Goal: Task Accomplishment & Management: Manage account settings

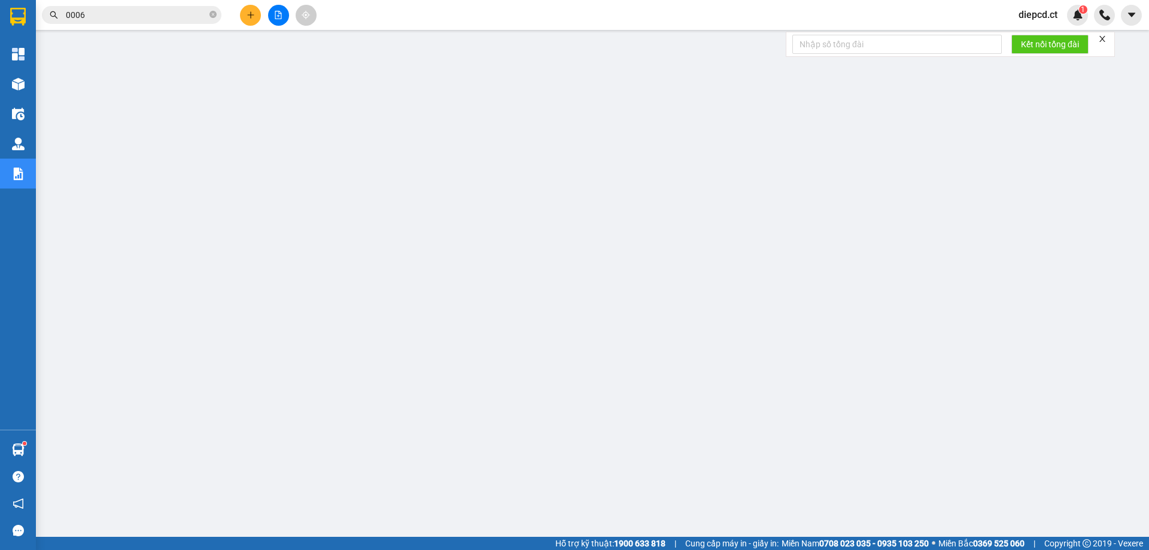
click at [1036, 16] on span "diepcd.ct" at bounding box center [1038, 14] width 58 height 15
click at [1041, 38] on span "Đăng xuất" at bounding box center [1053, 37] width 50 height 13
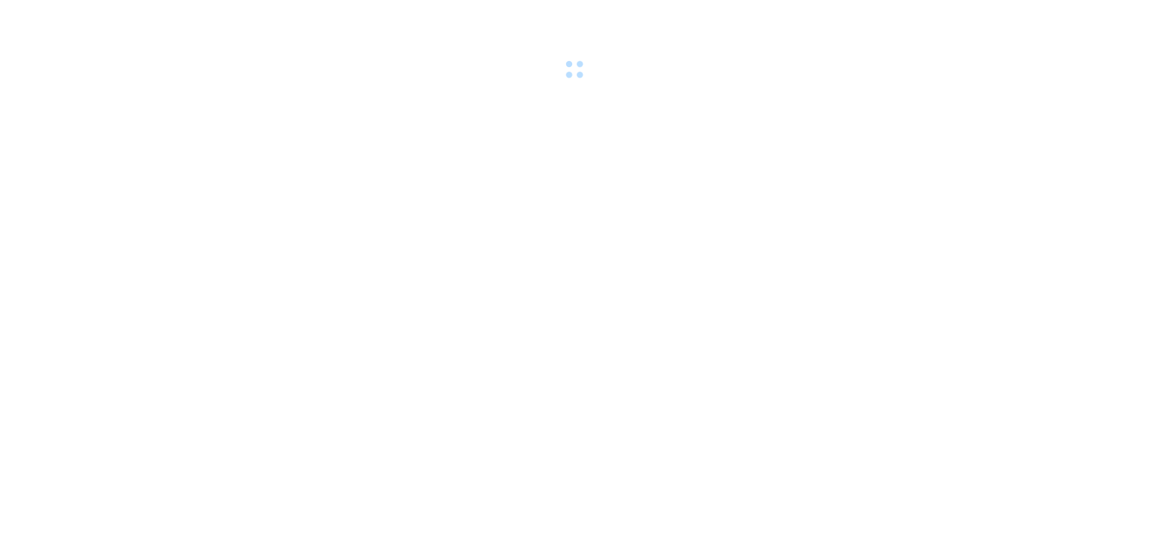
click at [830, 137] on body at bounding box center [574, 275] width 1149 height 550
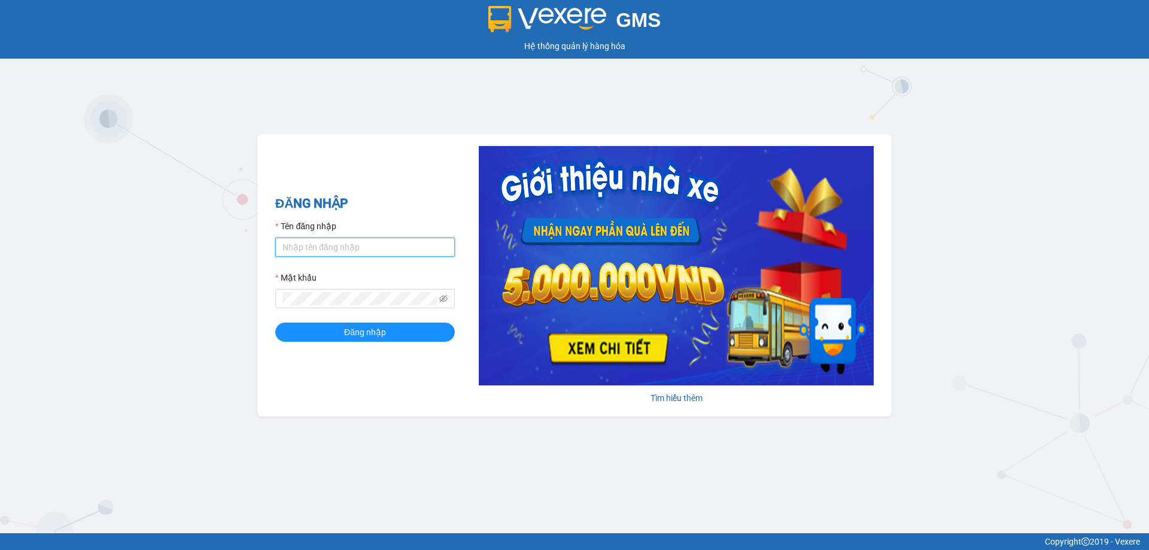
click at [339, 250] on input "Tên đăng nhập" at bounding box center [365, 247] width 180 height 19
type input "ngacd.ct"
click at [385, 335] on span "Đăng nhập" at bounding box center [365, 332] width 42 height 13
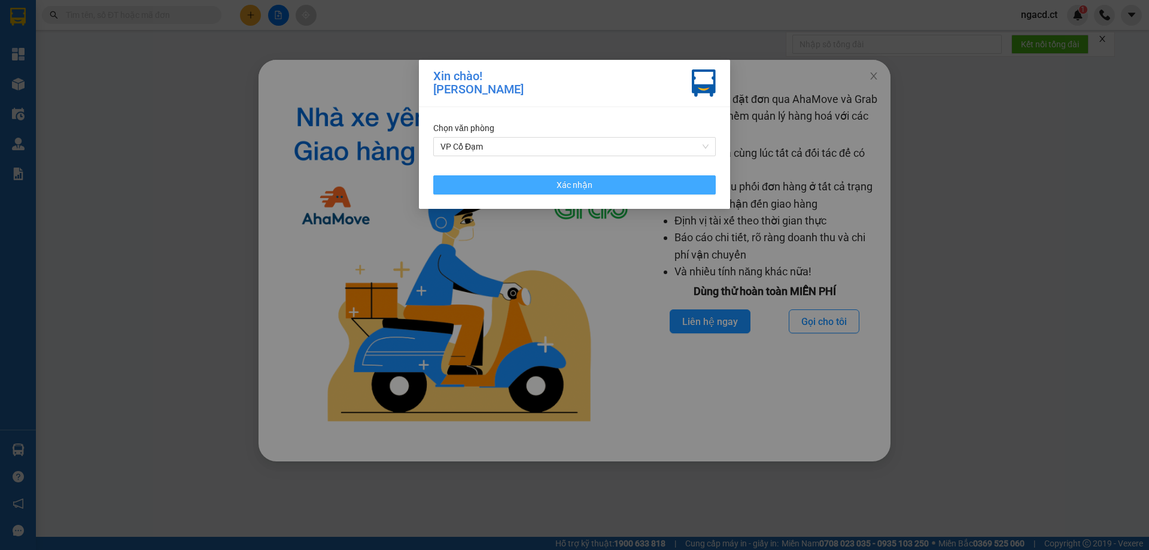
click at [568, 177] on button "Xác nhận" at bounding box center [574, 184] width 283 height 19
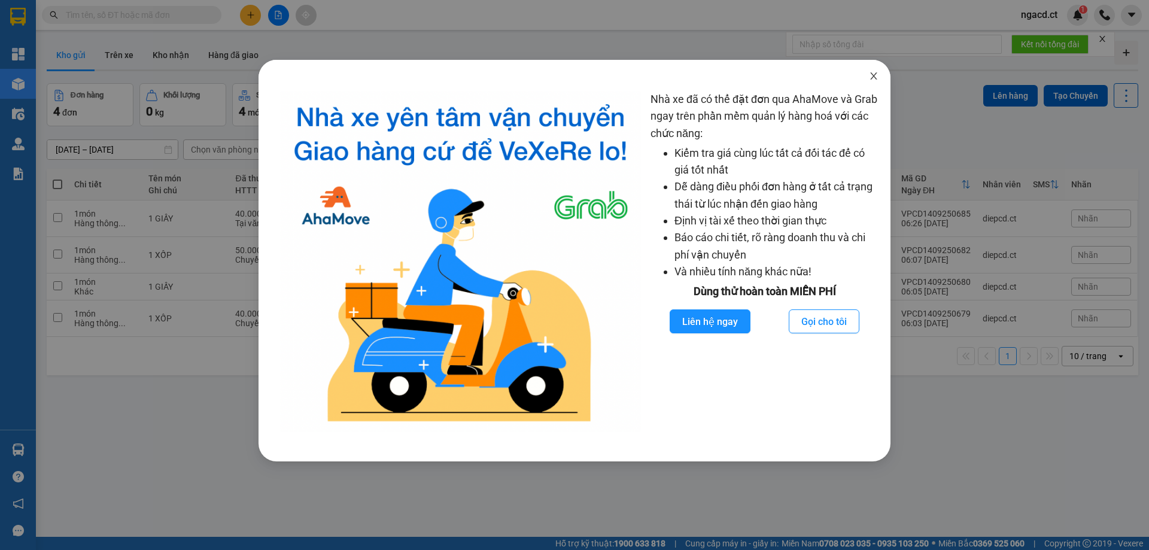
click at [877, 78] on icon "close" at bounding box center [874, 76] width 10 height 10
